Goal: Check status: Check status

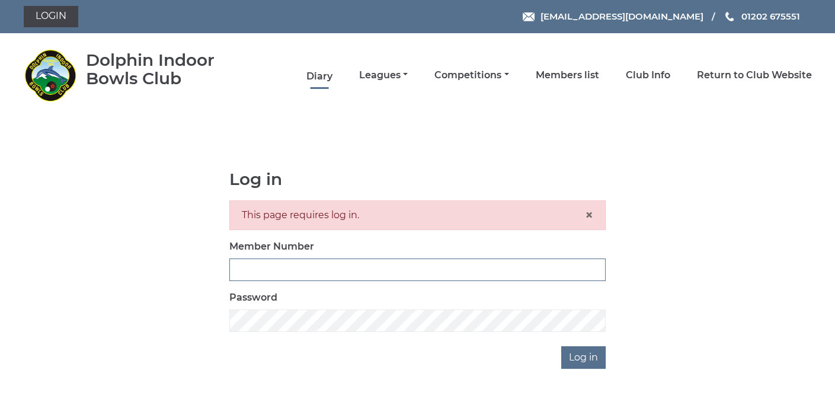
type input "3361"
click at [316, 78] on link "Diary" at bounding box center [319, 76] width 26 height 13
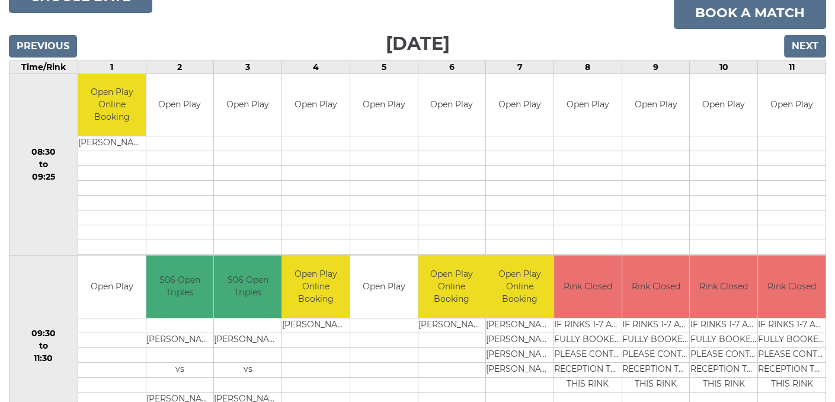
scroll to position [91, 0]
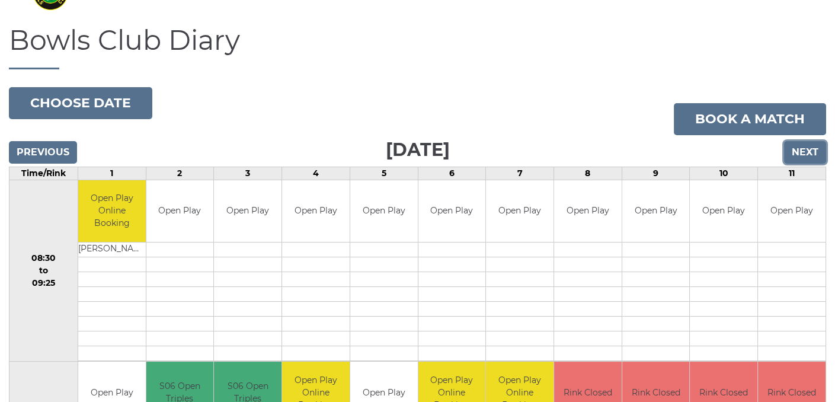
click at [805, 152] on input "Next" at bounding box center [805, 152] width 42 height 23
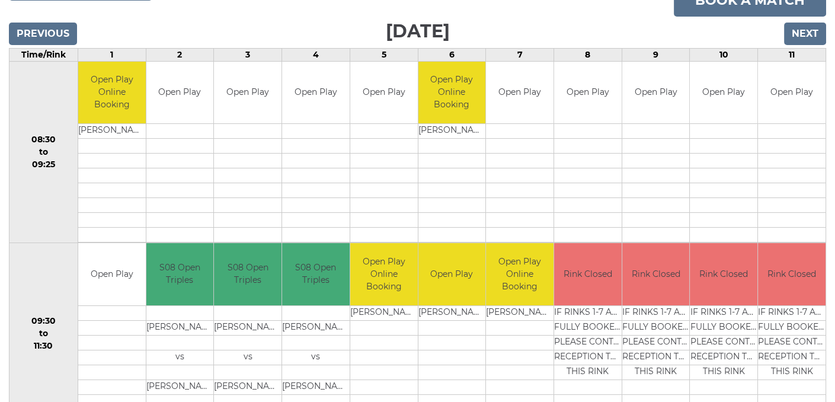
scroll to position [151, 0]
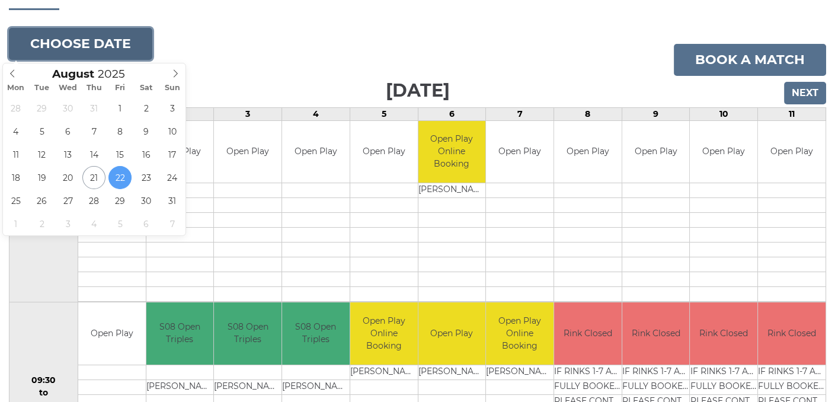
click at [64, 35] on button "Choose date" at bounding box center [80, 44] width 143 height 32
type input "[DATE]"
